Goal: Task Accomplishment & Management: Use online tool/utility

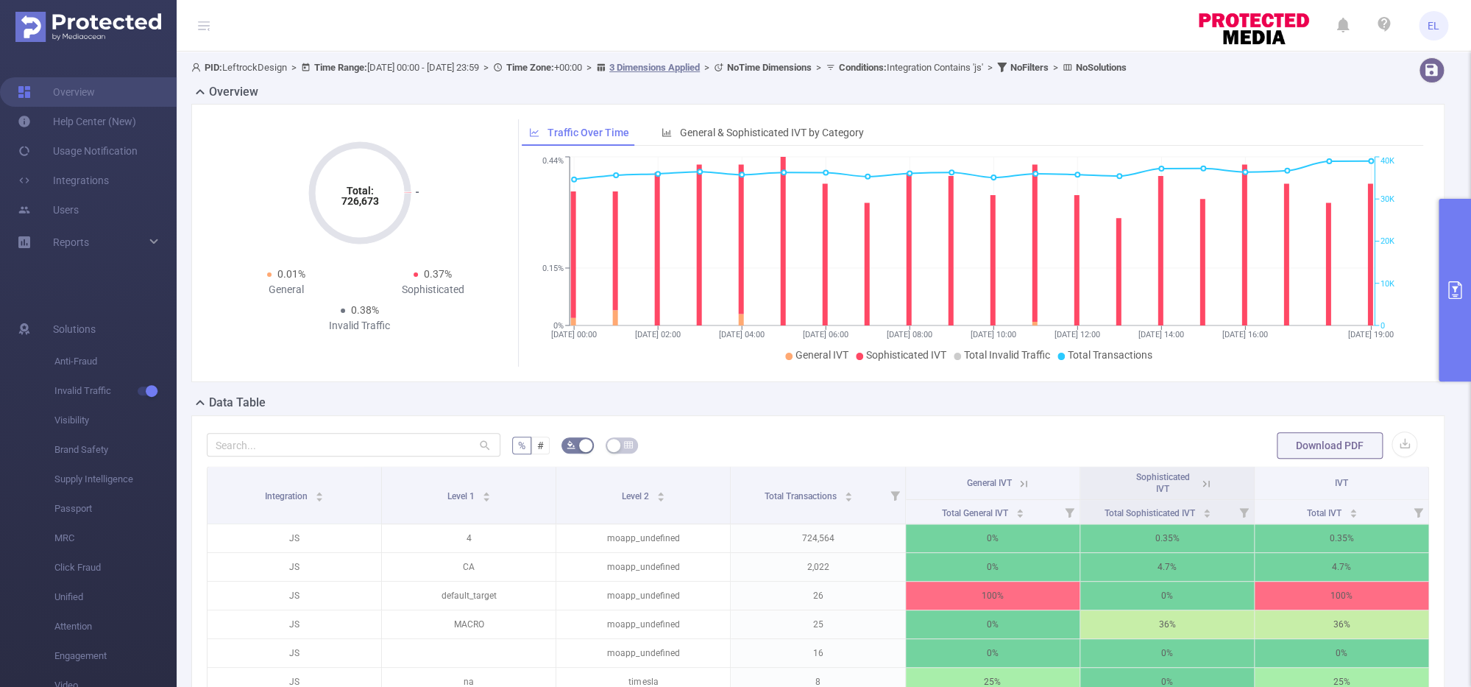
click at [1451, 302] on button "primary" at bounding box center [1455, 290] width 32 height 183
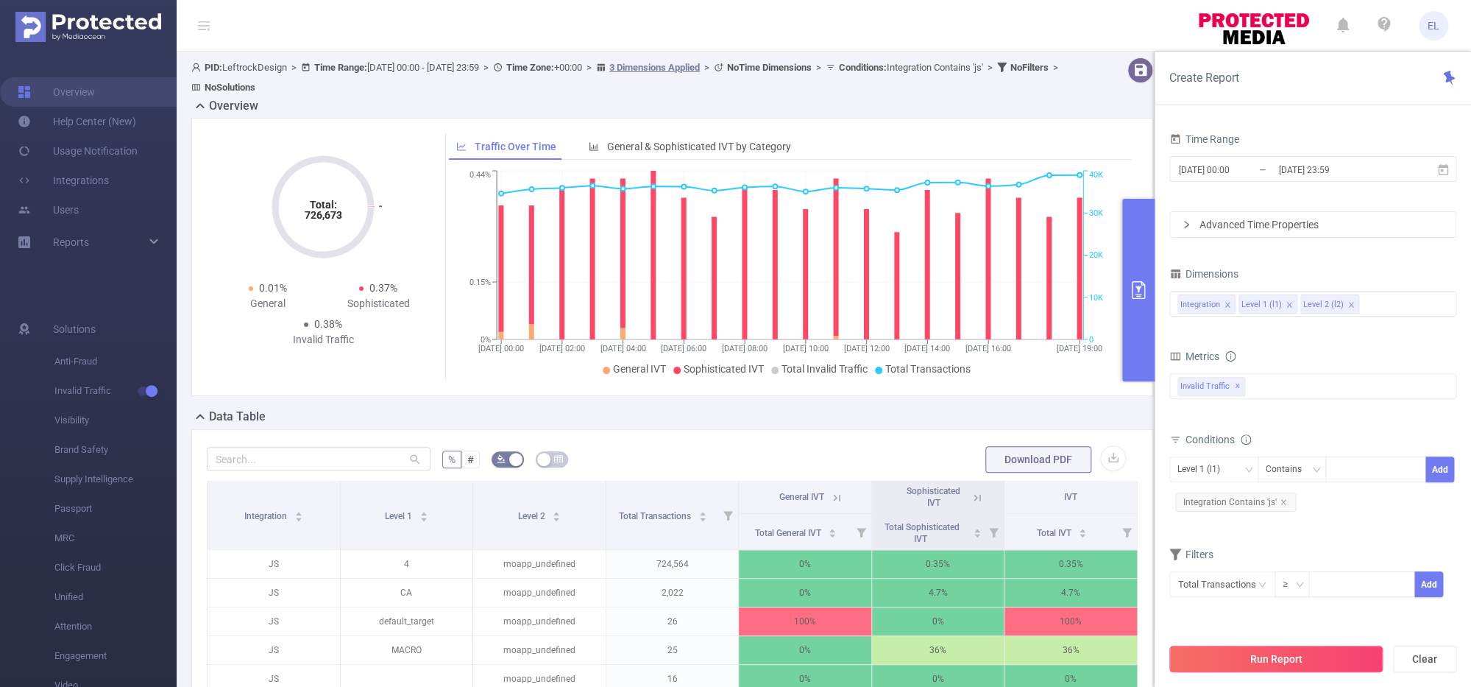
click at [1232, 657] on button "Run Report" at bounding box center [1276, 658] width 213 height 26
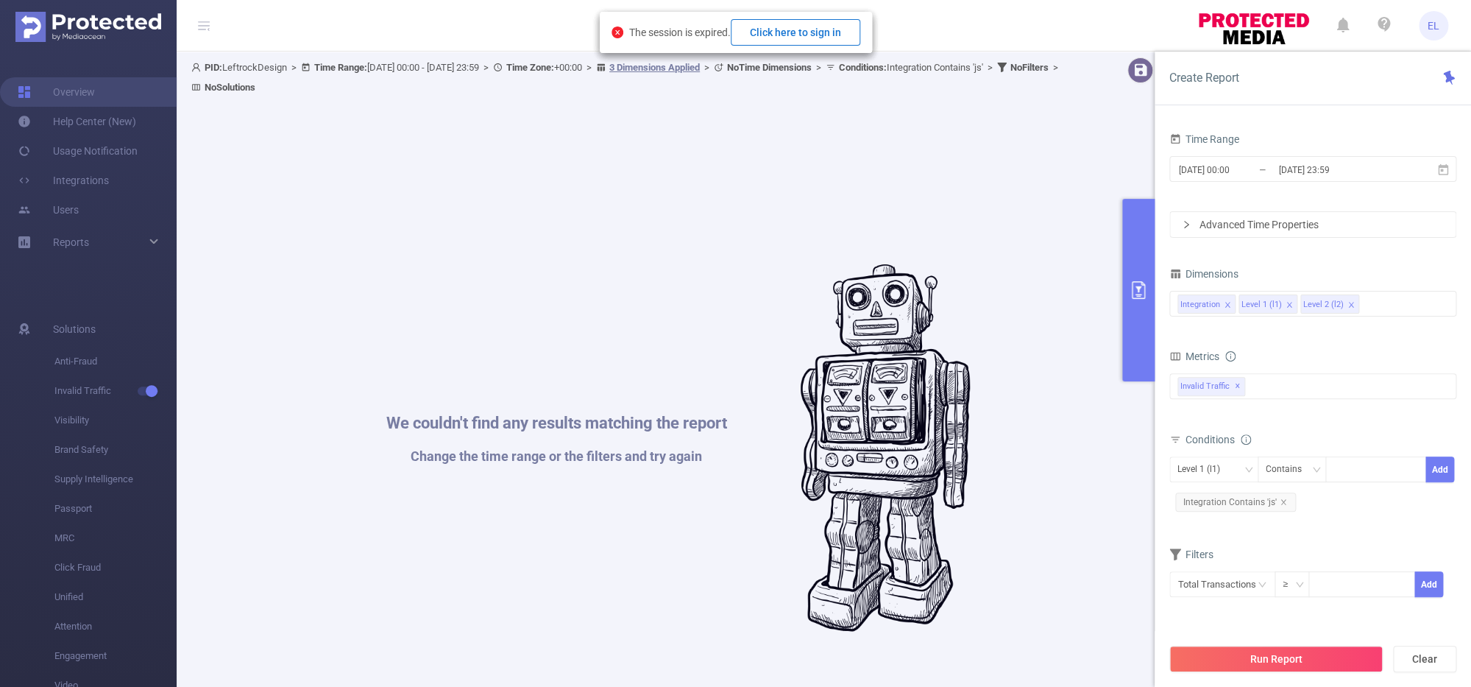
click at [797, 24] on button "Click here to sign in" at bounding box center [796, 32] width 130 height 26
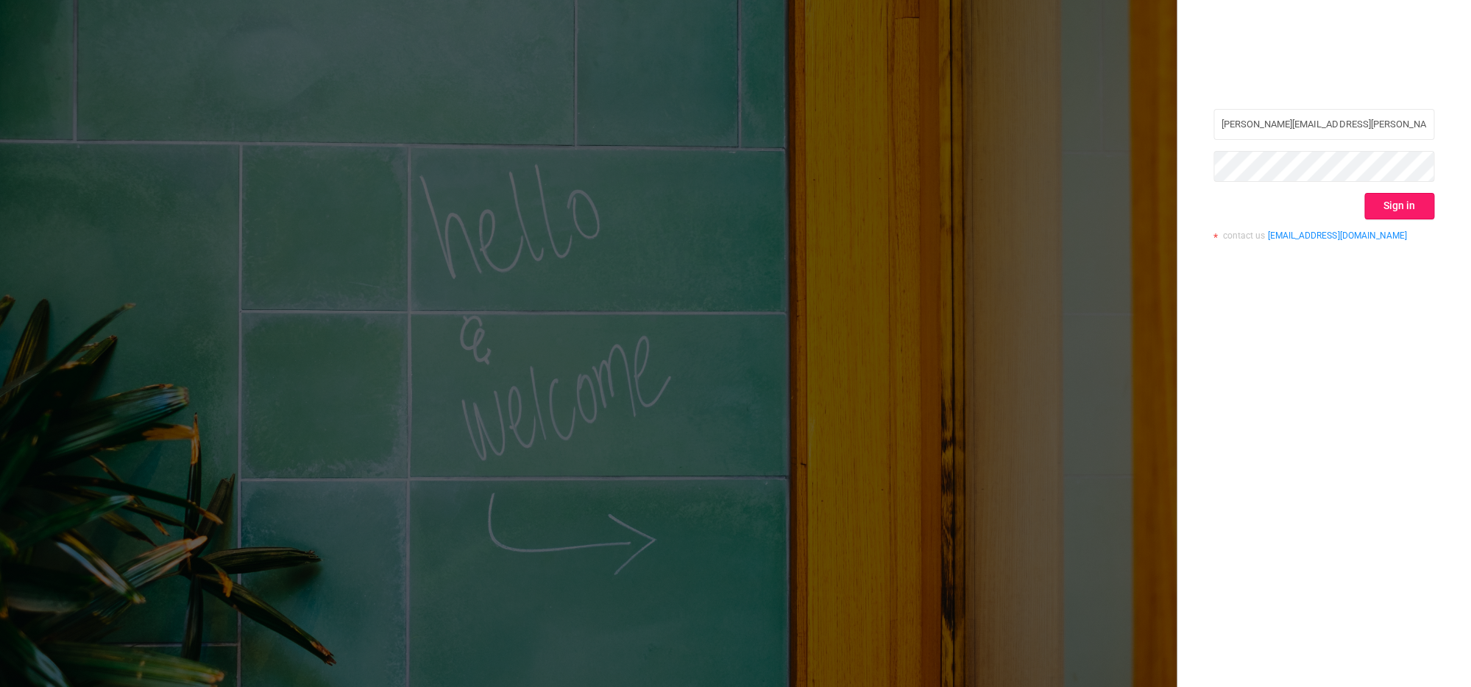
click at [1401, 208] on button "Sign in" at bounding box center [1400, 206] width 70 height 26
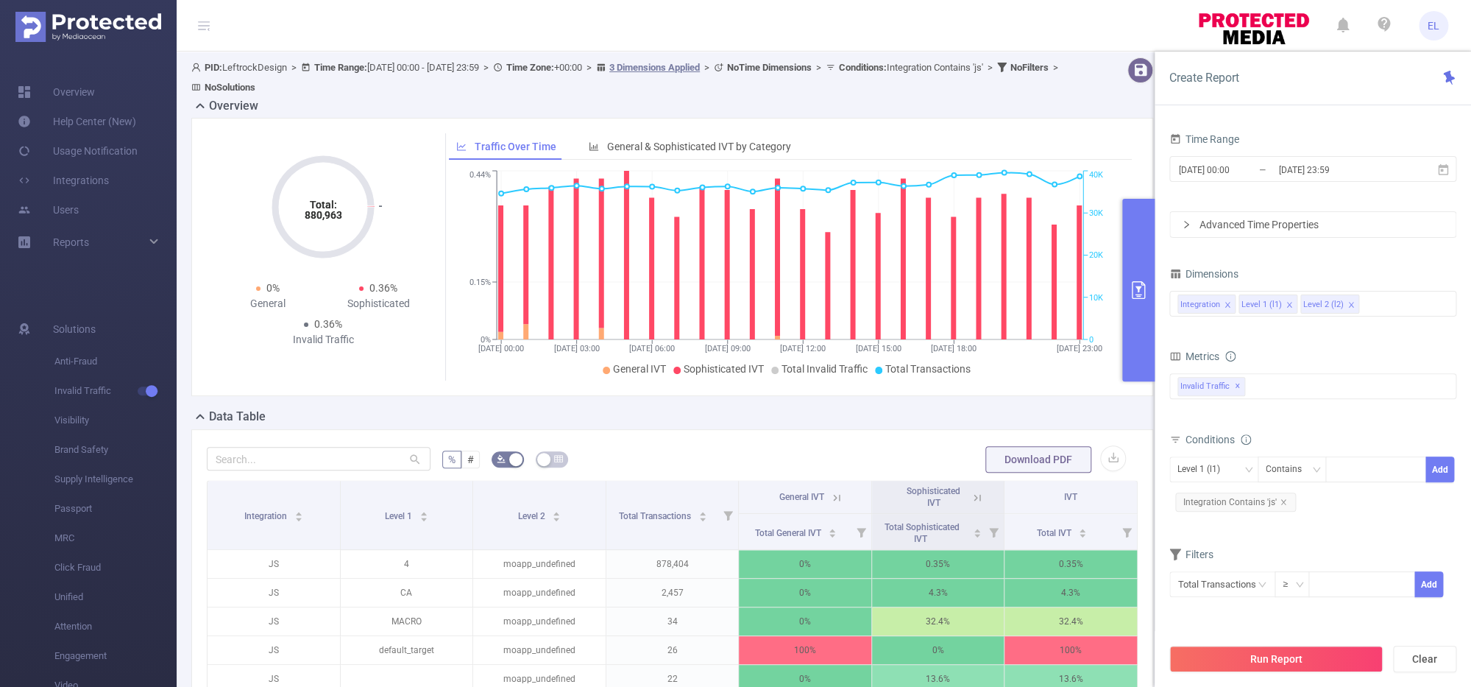
click at [1134, 334] on button "primary" at bounding box center [1138, 290] width 32 height 183
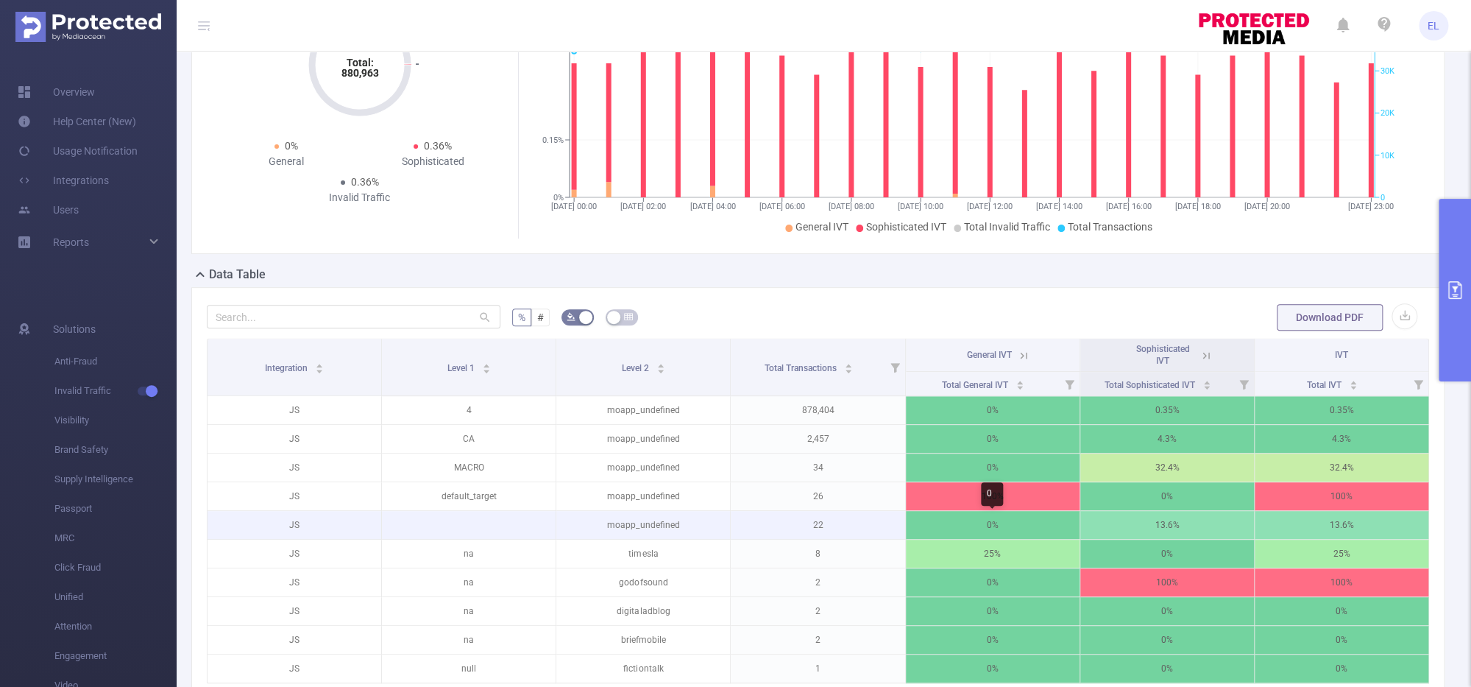
scroll to position [145, 0]
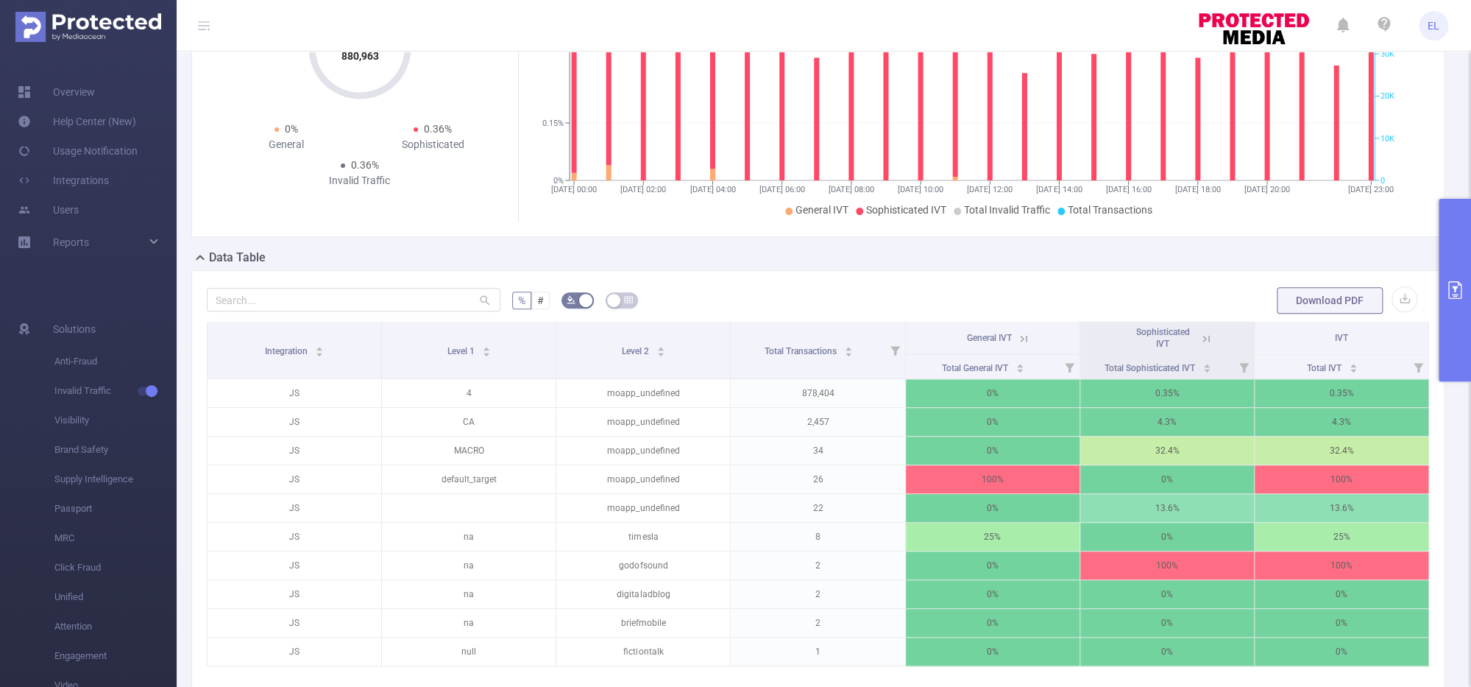
click at [1446, 308] on button "primary" at bounding box center [1455, 290] width 32 height 183
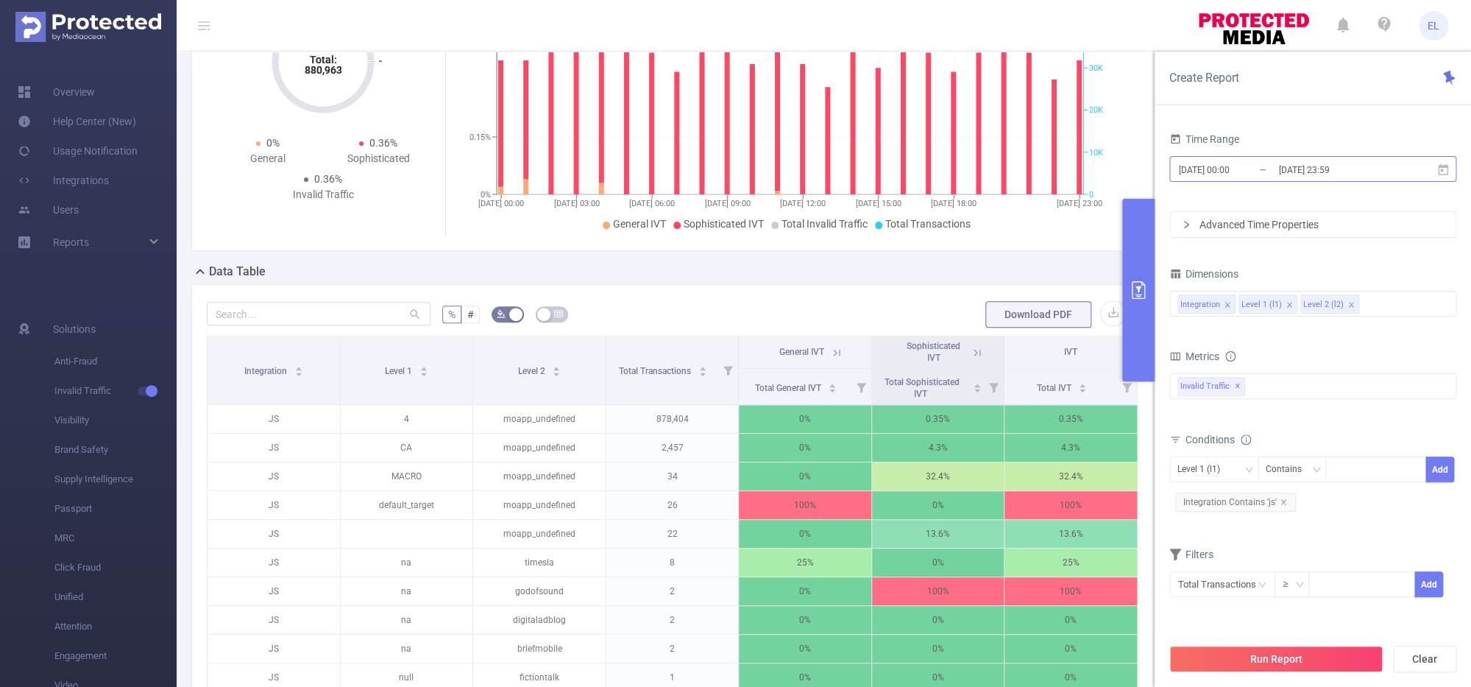
click at [1298, 170] on input "[DATE] 23:59" at bounding box center [1336, 170] width 119 height 20
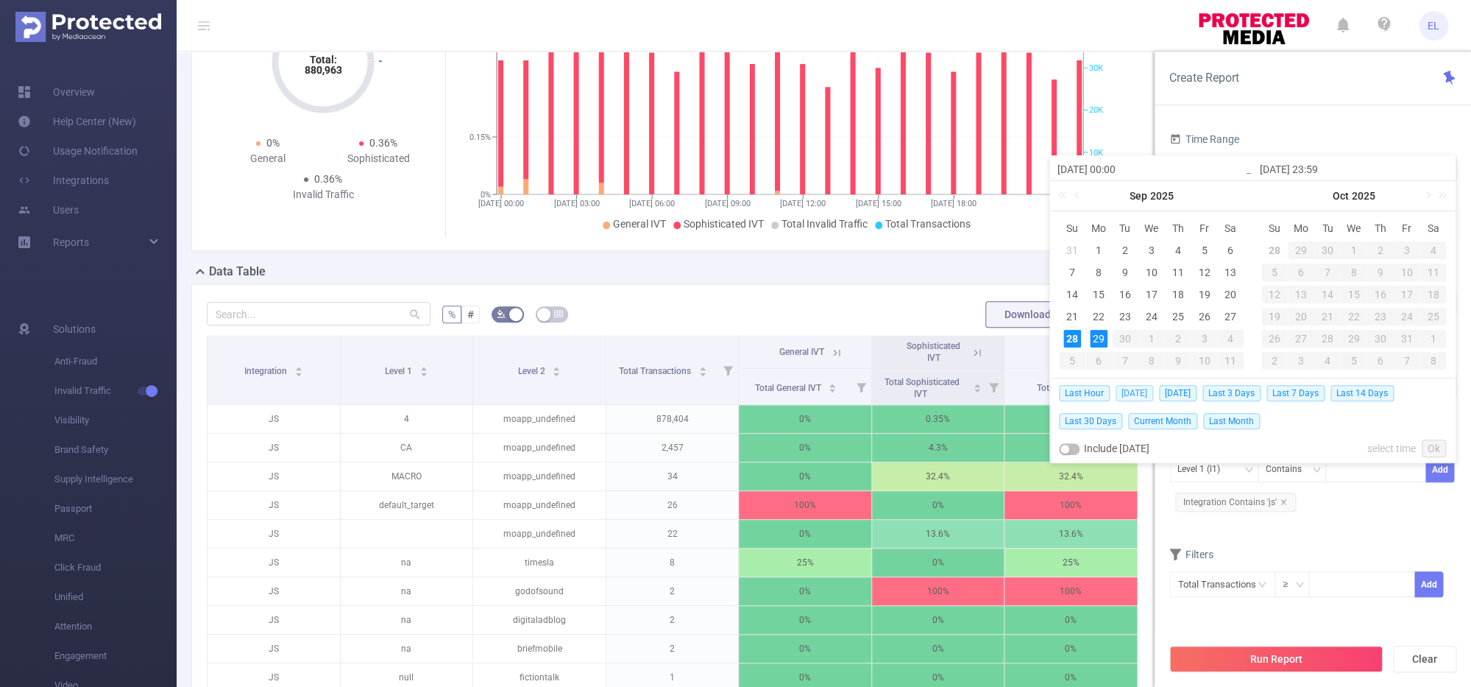
click at [1131, 388] on span "Today" at bounding box center [1135, 393] width 38 height 16
type input "2025-09-28 00:00"
type input "2025-09-28 23:59"
click at [1131, 388] on icon at bounding box center [1127, 388] width 10 height 10
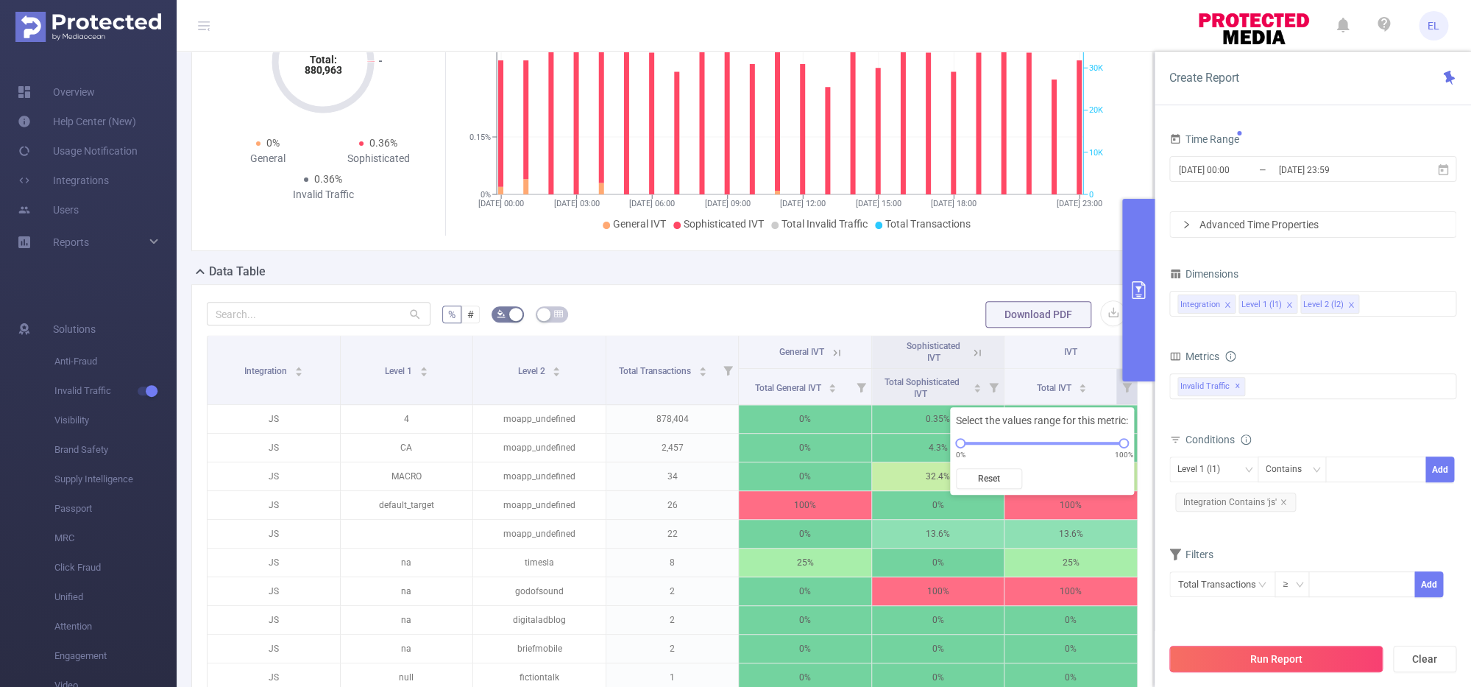
click at [1244, 657] on button "Run Report" at bounding box center [1276, 658] width 213 height 26
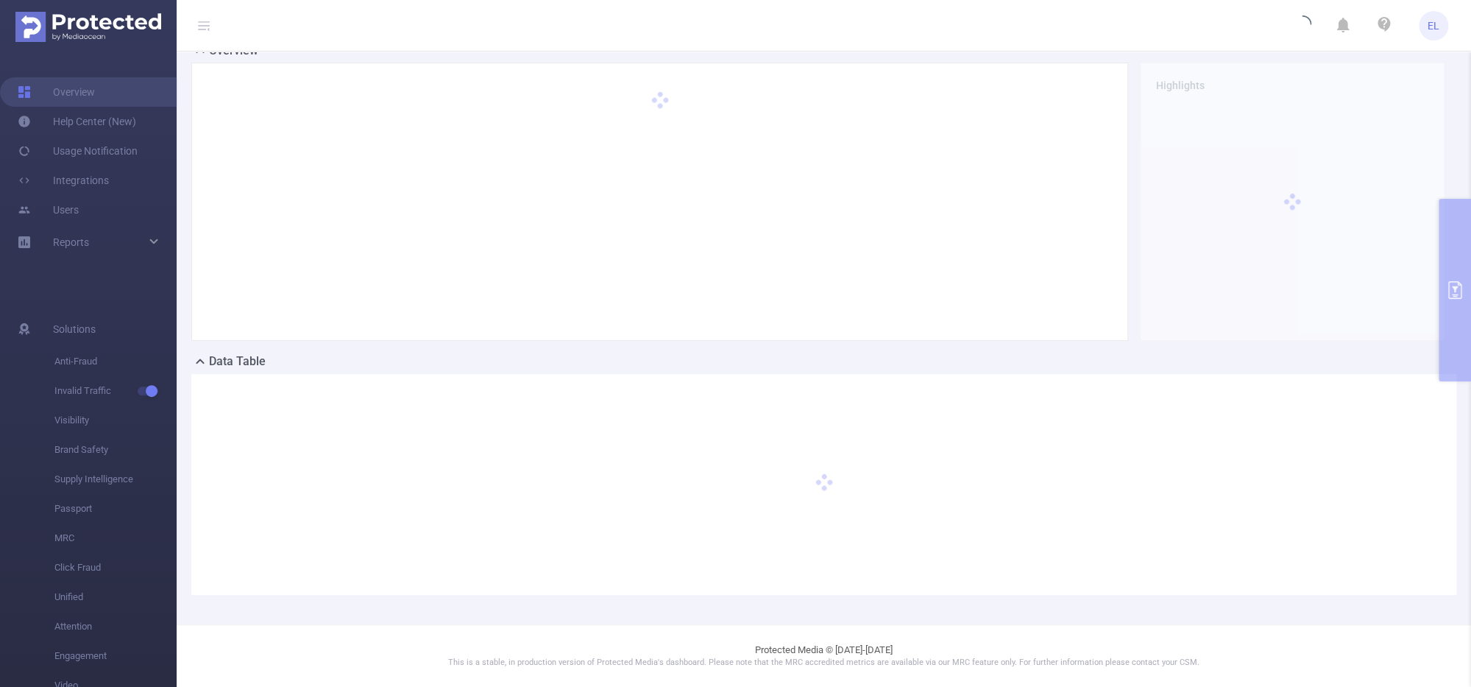
scroll to position [40, 0]
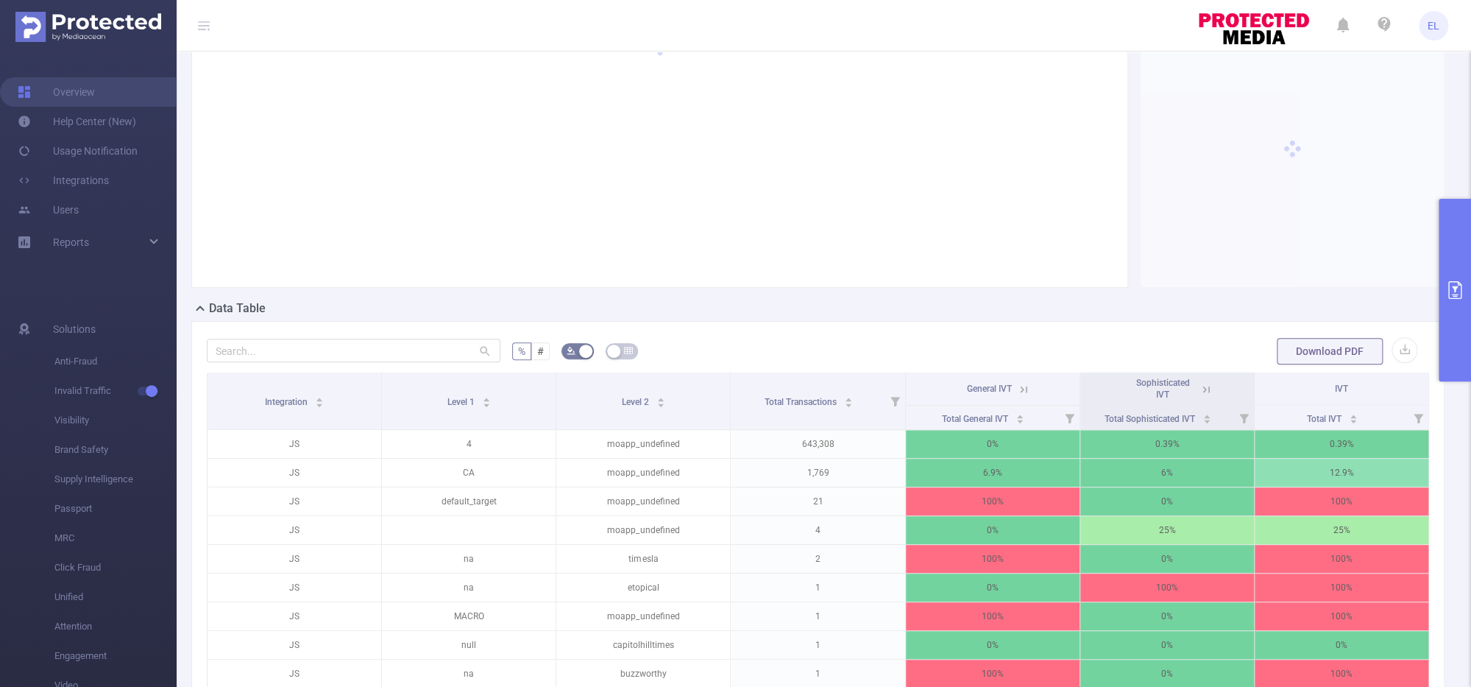
scroll to position [127, 0]
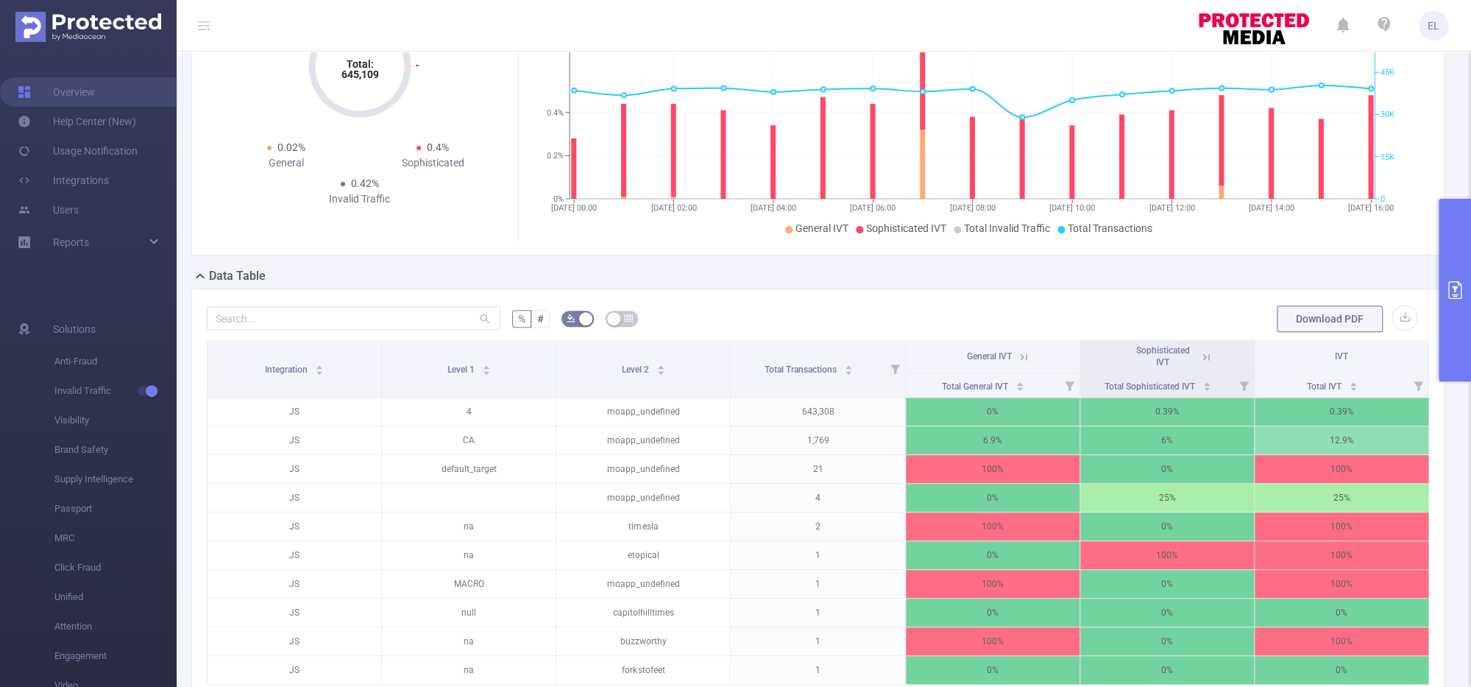
click at [1203, 355] on icon at bounding box center [1206, 356] width 13 height 13
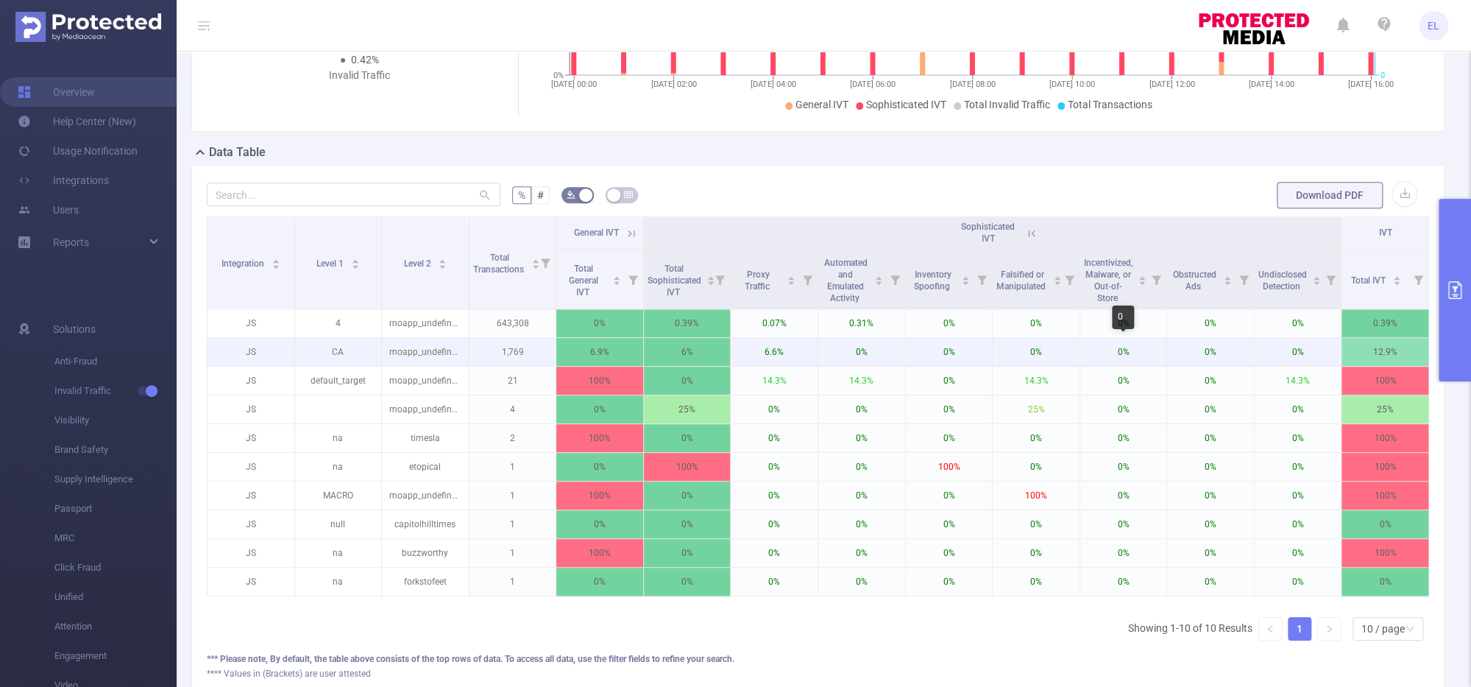
scroll to position [251, 0]
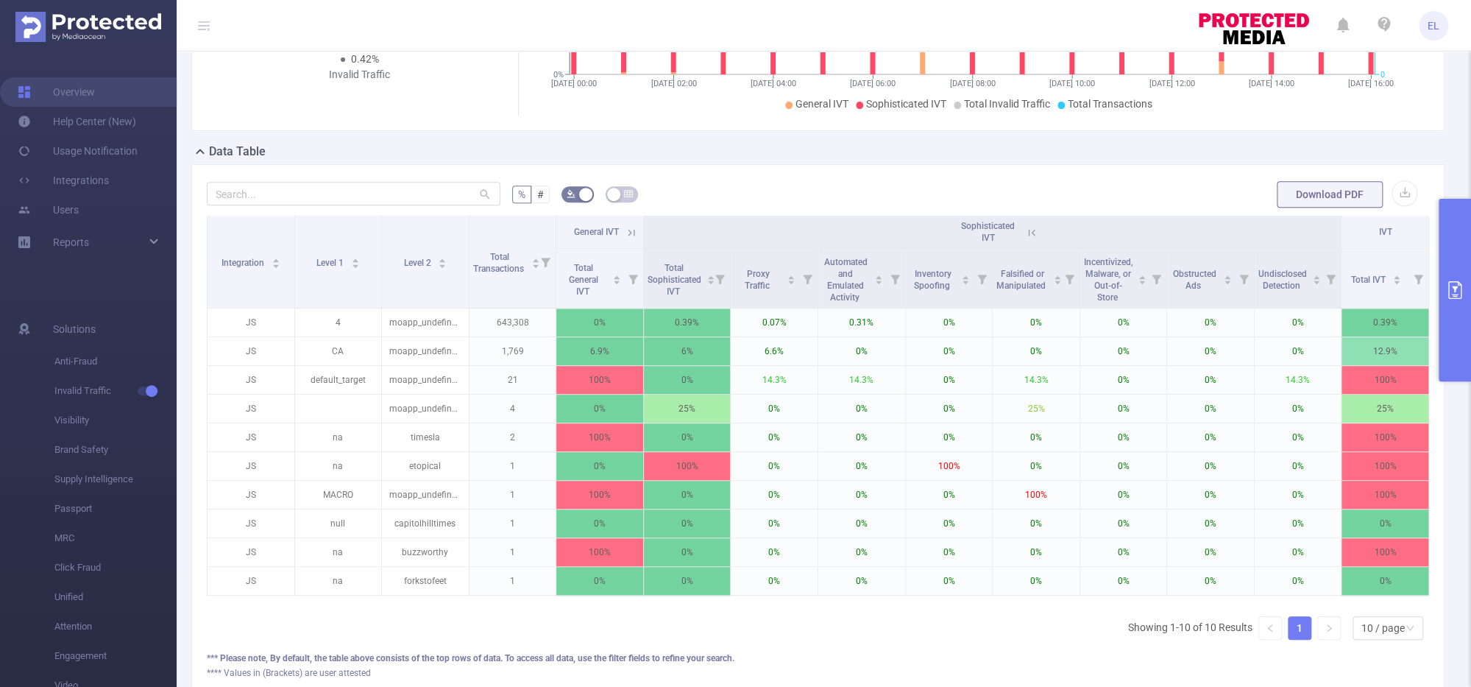
click at [633, 232] on icon at bounding box center [631, 232] width 13 height 13
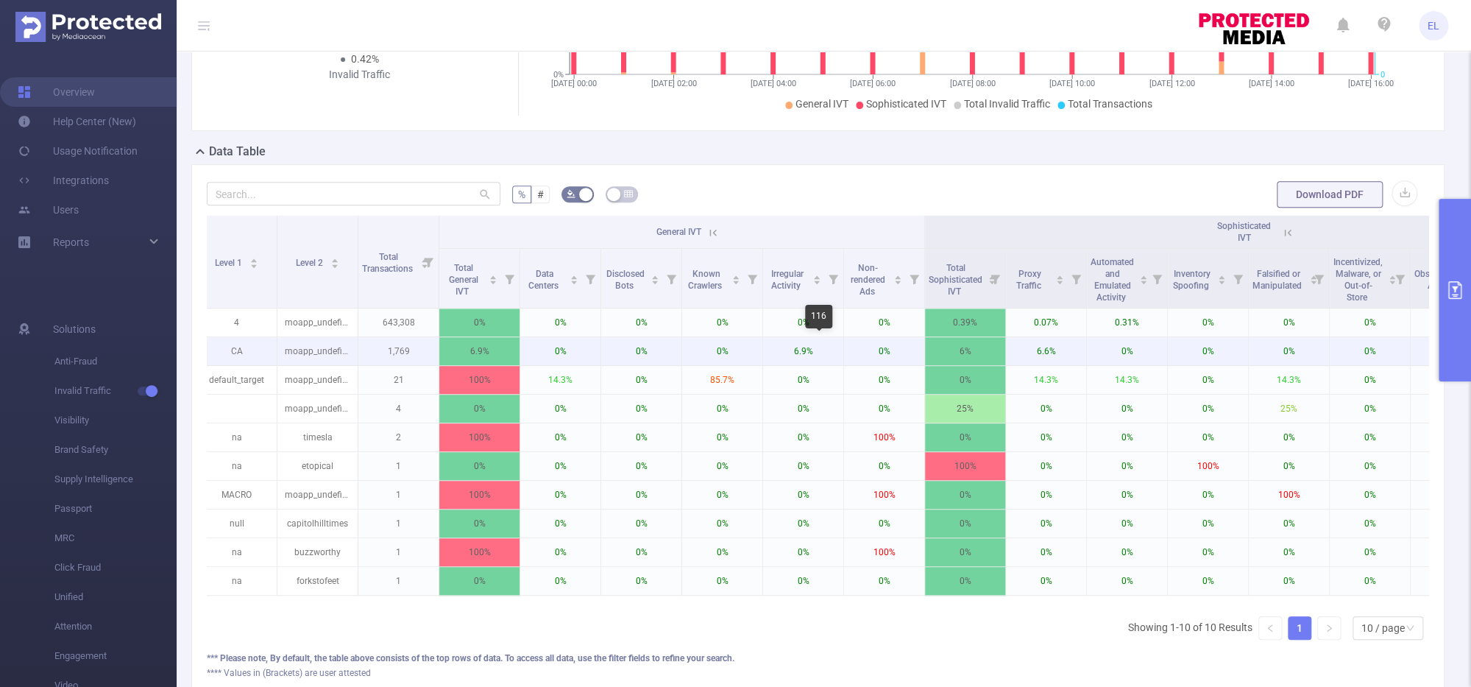
scroll to position [0, 0]
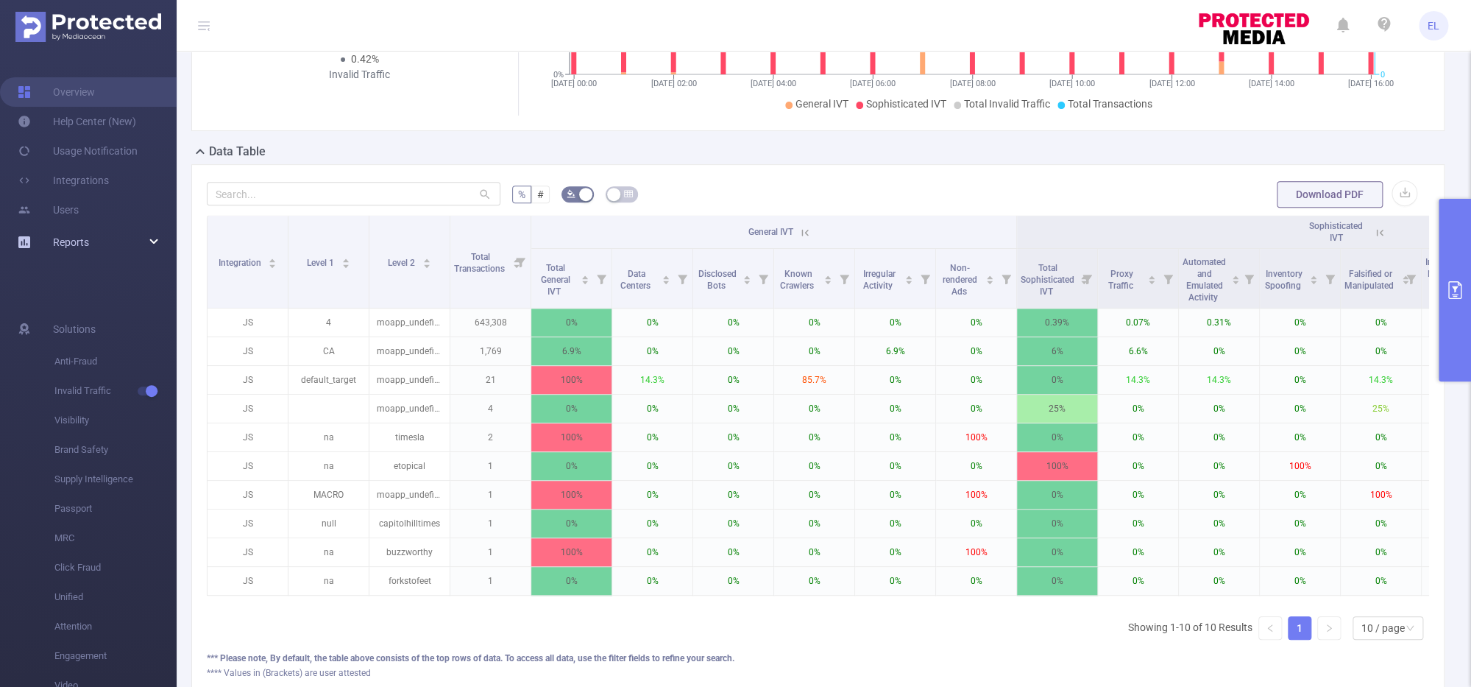
click at [141, 239] on div "Reports" at bounding box center [88, 241] width 177 height 29
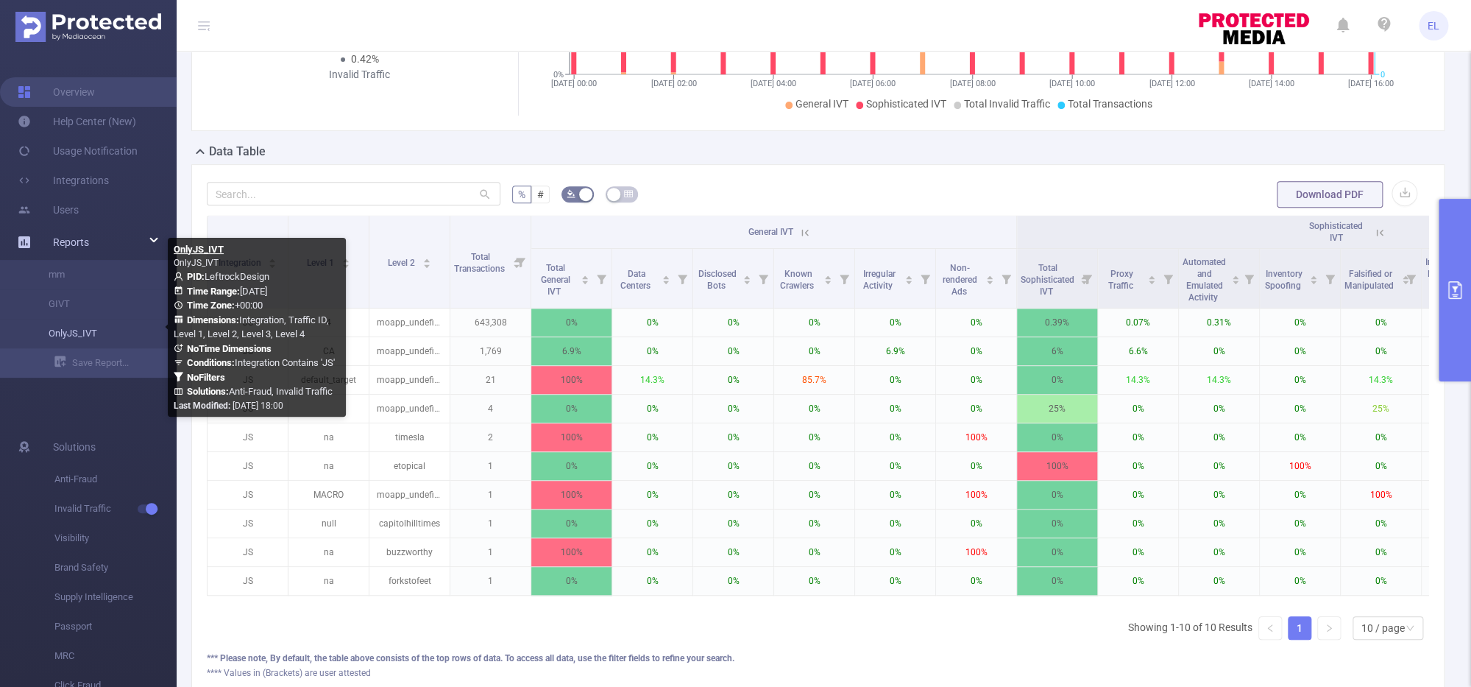
click at [132, 339] on link "OnlyJS_IVT" at bounding box center [94, 333] width 130 height 29
